Goal: Task Accomplishment & Management: Manage account settings

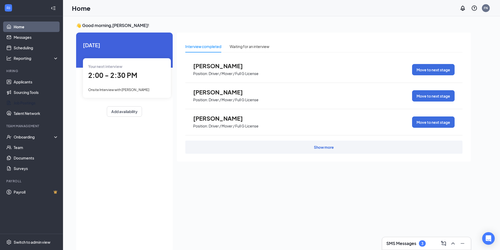
click at [19, 105] on link "Job Postings" at bounding box center [36, 103] width 45 height 11
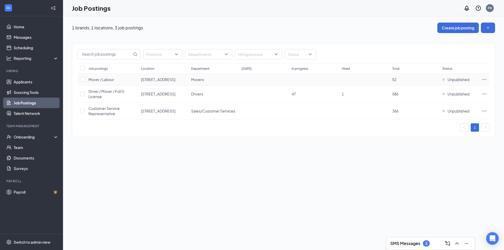
click at [452, 80] on span "Unpublished" at bounding box center [459, 79] width 22 height 5
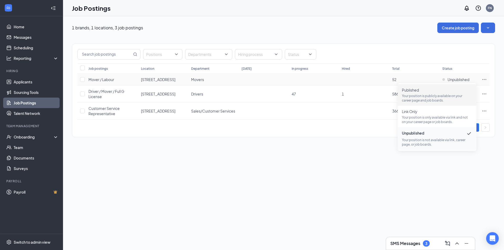
click at [411, 90] on span "Published" at bounding box center [437, 89] width 70 height 5
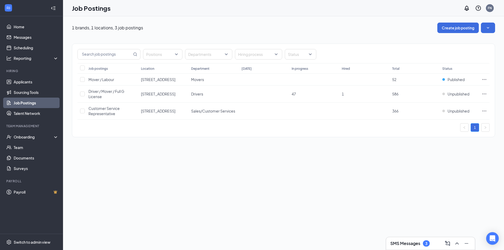
click at [238, 14] on div "Job Postings FN" at bounding box center [283, 8] width 441 height 16
click at [490, 7] on div "FN" at bounding box center [490, 8] width 4 height 4
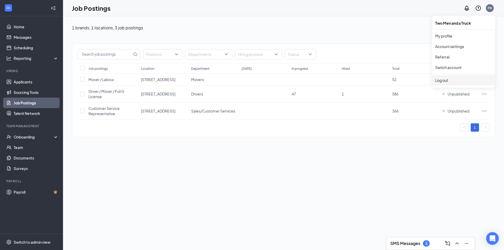
click at [443, 80] on div "Log out" at bounding box center [463, 80] width 57 height 5
